Goal: Task Accomplishment & Management: Use online tool/utility

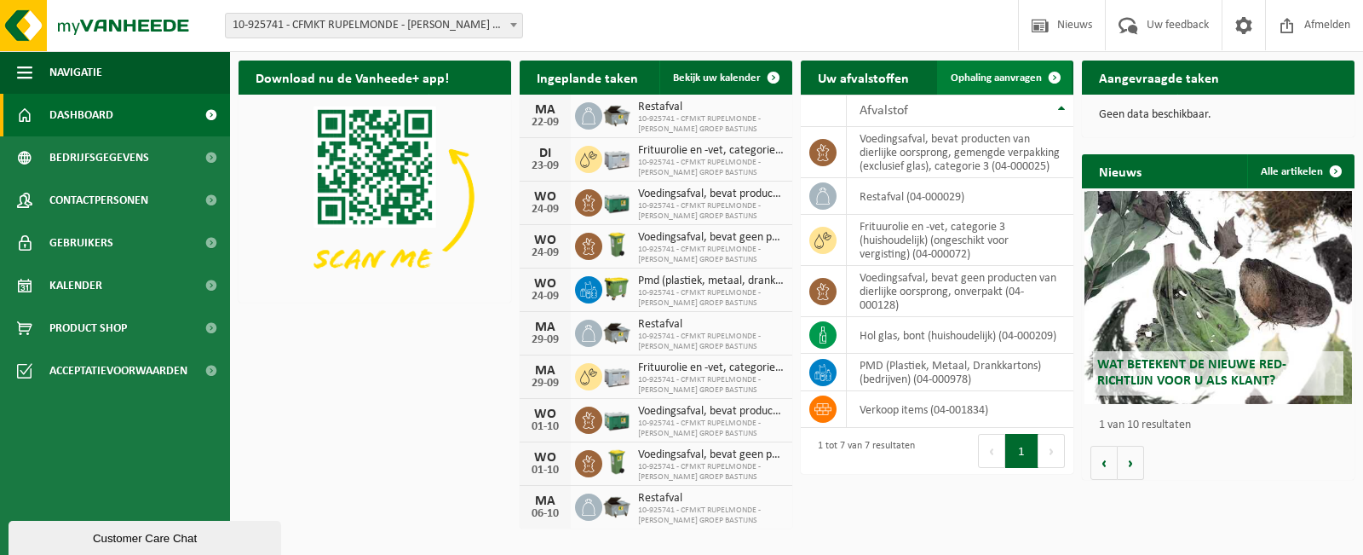
click at [1055, 75] on span at bounding box center [1055, 77] width 34 height 34
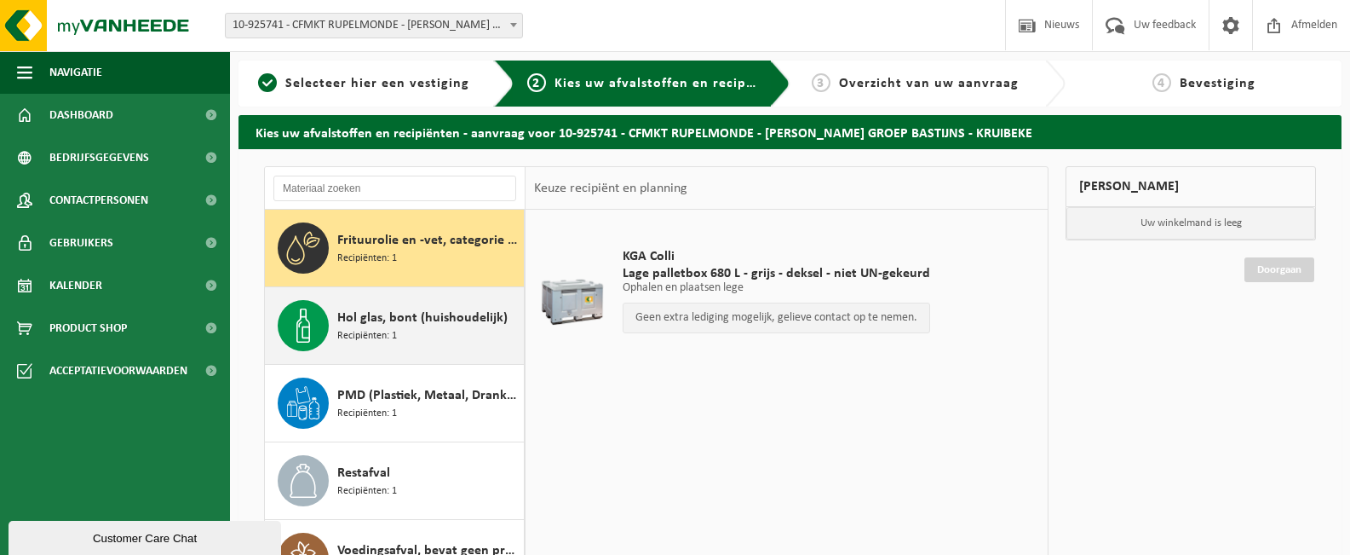
click at [446, 314] on span "Hol glas, bont (huishoudelijk)" at bounding box center [422, 318] width 170 height 20
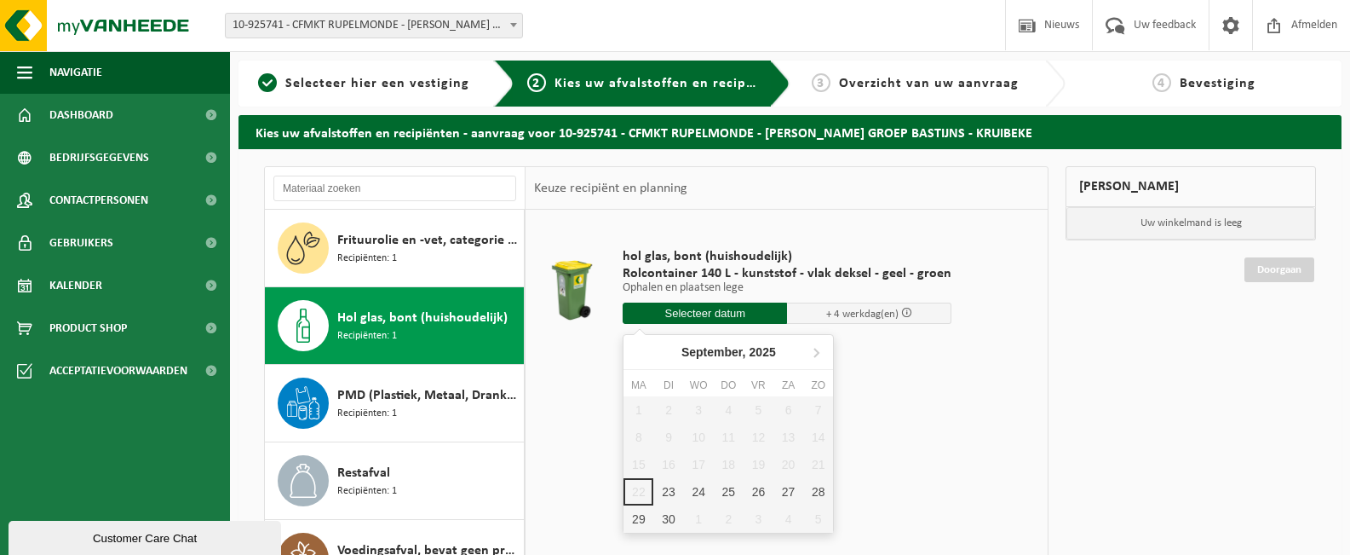
click at [764, 315] on input "text" at bounding box center [705, 312] width 164 height 21
click at [669, 485] on div "23" at bounding box center [668, 491] width 30 height 27
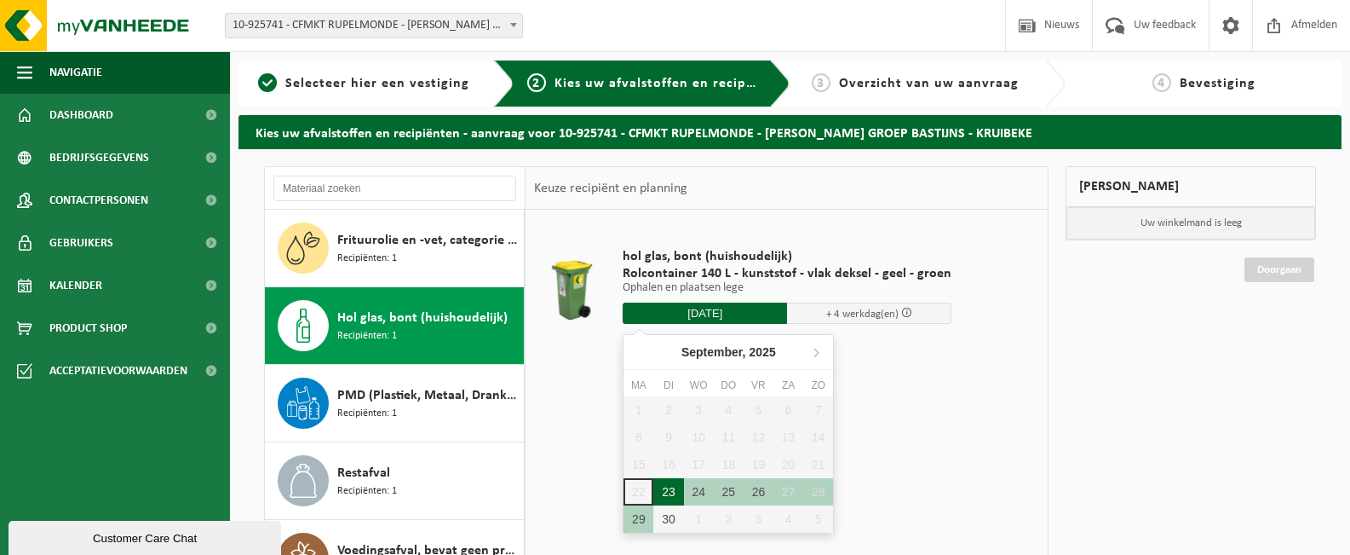
type input "Van [DATE]"
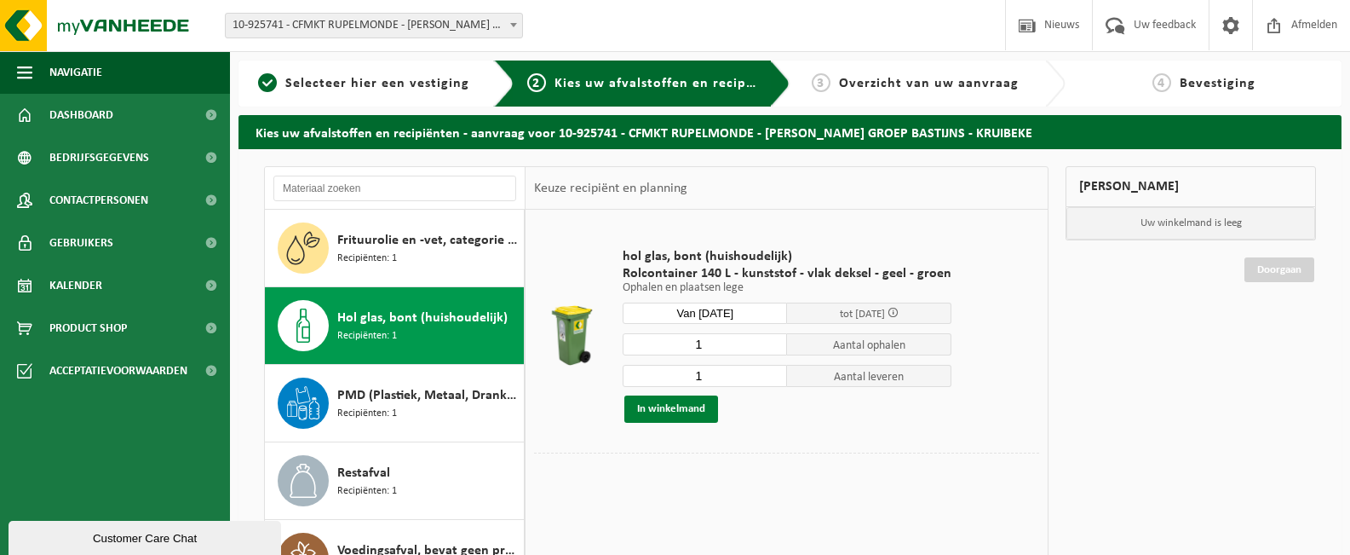
click at [678, 409] on button "In winkelmand" at bounding box center [671, 408] width 94 height 27
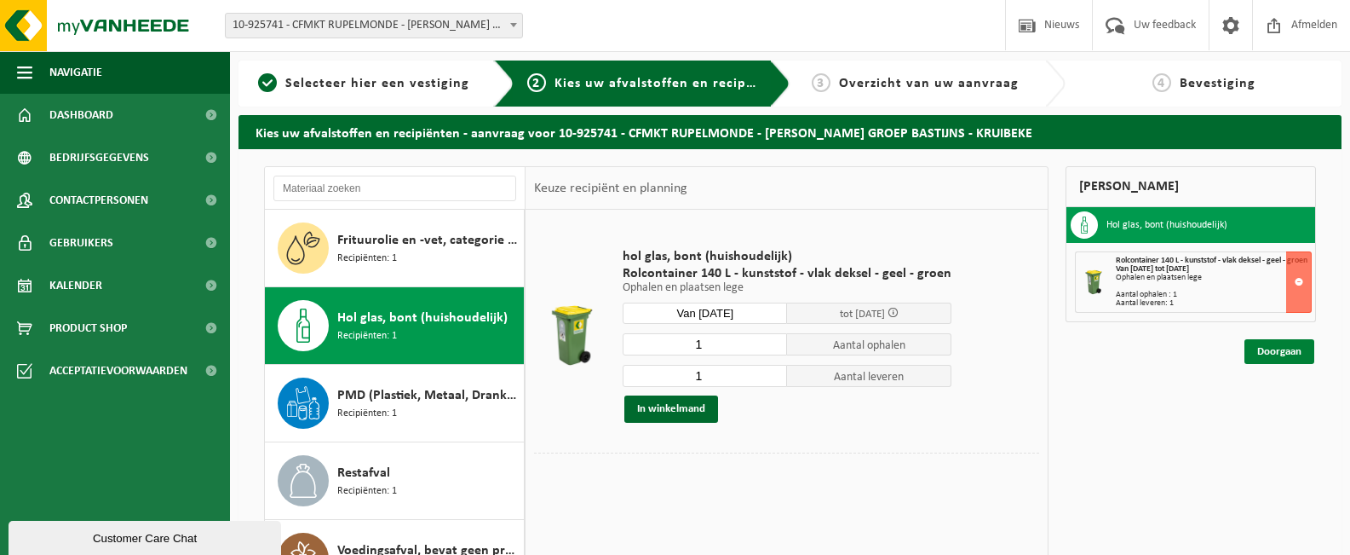
click at [1271, 359] on link "Doorgaan" at bounding box center [1280, 351] width 70 height 25
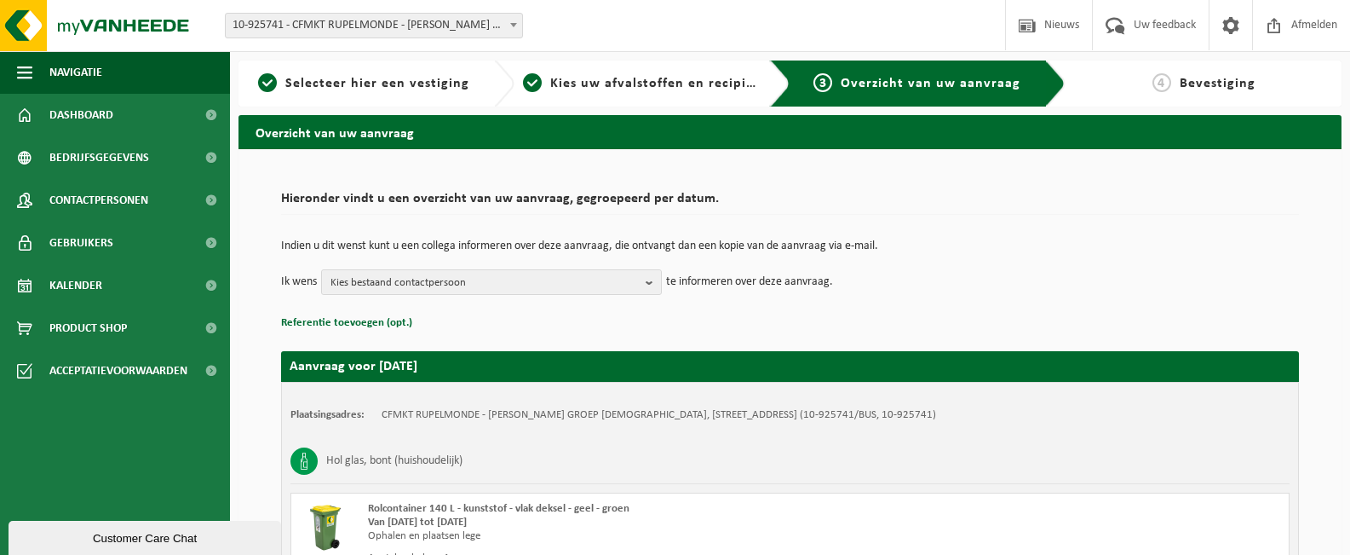
scroll to position [190, 0]
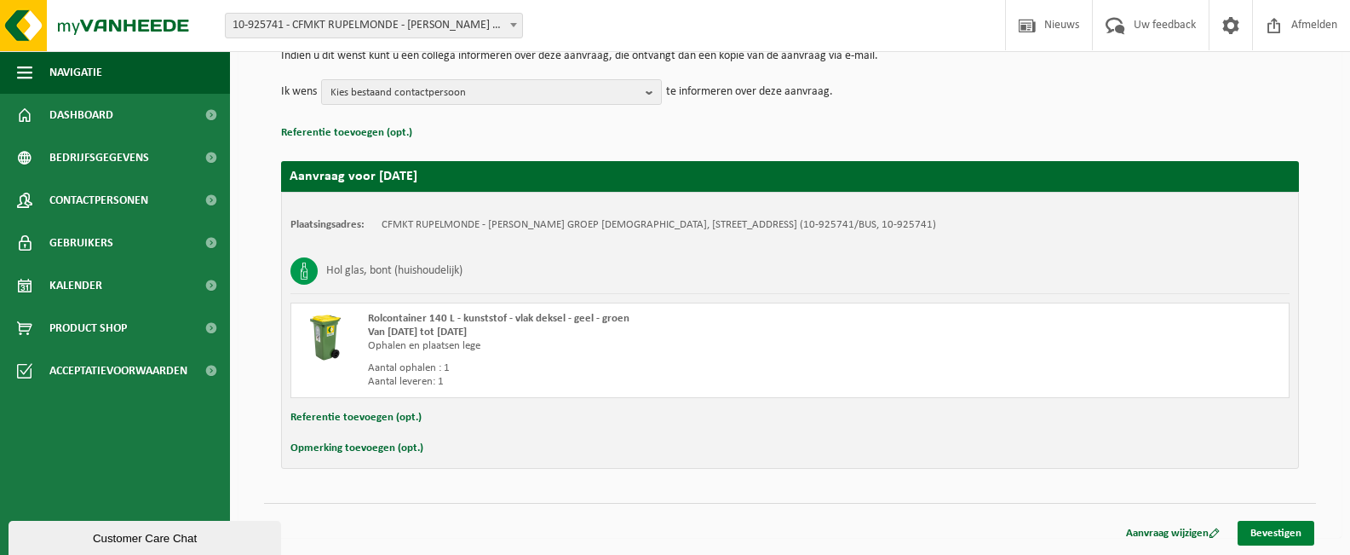
click at [1286, 533] on link "Bevestigen" at bounding box center [1276, 532] width 77 height 25
